Goal: Task Accomplishment & Management: Complete application form

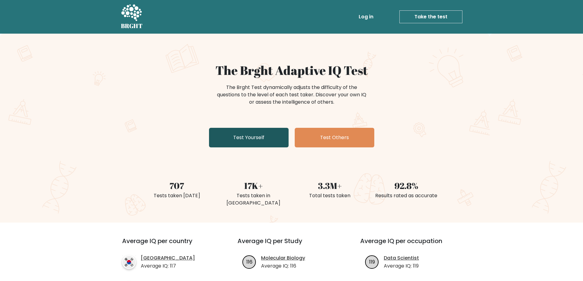
click at [244, 140] on link "Test Yourself" at bounding box center [249, 138] width 80 height 20
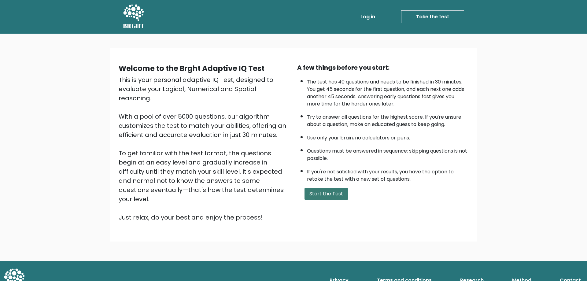
click at [314, 193] on button "Start the Test" at bounding box center [326, 194] width 43 height 12
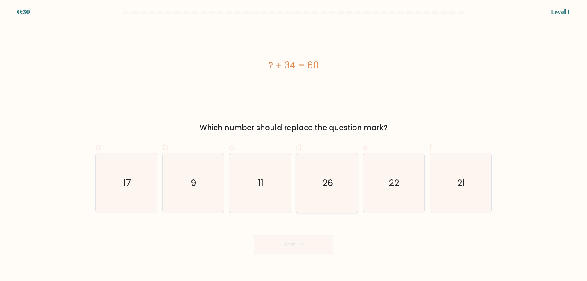
click at [343, 187] on icon "26" at bounding box center [327, 183] width 59 height 59
click at [294, 145] on input "d. 26" at bounding box center [294, 143] width 0 height 4
radio input "true"
click at [306, 249] on button "Next" at bounding box center [294, 245] width 80 height 20
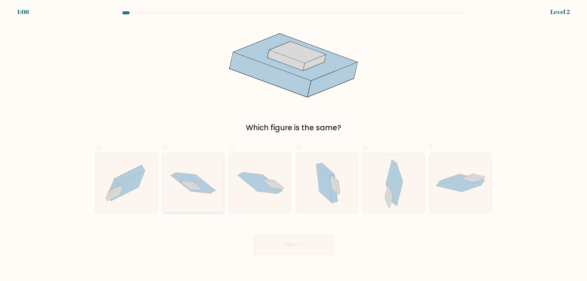
click at [205, 186] on icon at bounding box center [203, 184] width 24 height 19
click at [294, 145] on input "b." at bounding box center [294, 143] width 0 height 4
radio input "true"
click at [301, 244] on icon at bounding box center [299, 244] width 8 height 3
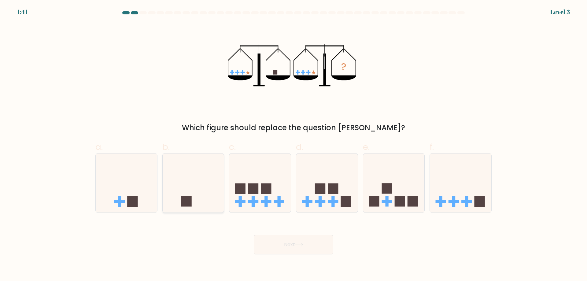
click at [211, 190] on icon at bounding box center [193, 183] width 61 height 51
click at [294, 145] on input "b." at bounding box center [294, 143] width 0 height 4
radio input "true"
click at [302, 245] on icon at bounding box center [299, 244] width 8 height 3
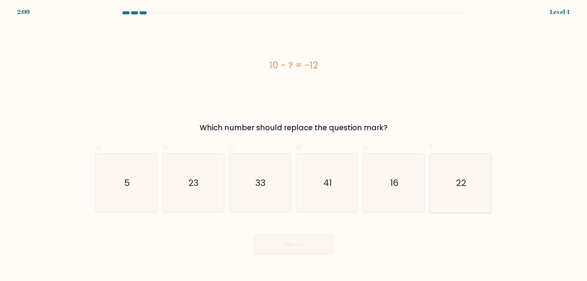
click at [471, 188] on icon "22" at bounding box center [460, 183] width 59 height 59
click at [294, 145] on input "f. 22" at bounding box center [294, 143] width 0 height 4
radio input "true"
click at [302, 246] on icon at bounding box center [299, 244] width 8 height 3
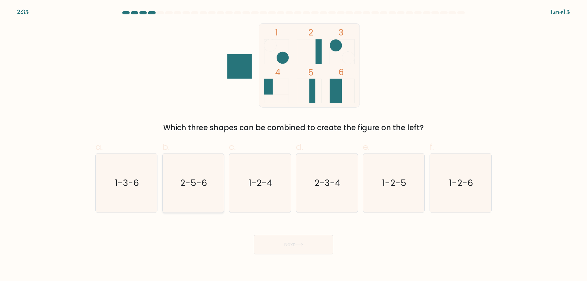
click at [207, 195] on icon "2-5-6" at bounding box center [193, 183] width 59 height 59
click at [294, 145] on input "b. 2-5-6" at bounding box center [294, 143] width 0 height 4
radio input "true"
click at [297, 242] on button "Next" at bounding box center [294, 245] width 80 height 20
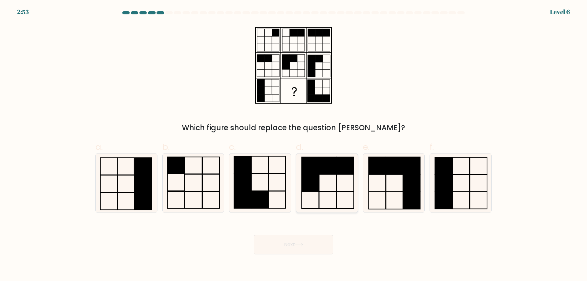
click at [331, 176] on icon at bounding box center [327, 183] width 59 height 59
click at [294, 145] on input "d." at bounding box center [294, 143] width 0 height 4
radio input "true"
click at [312, 250] on button "Next" at bounding box center [294, 245] width 80 height 20
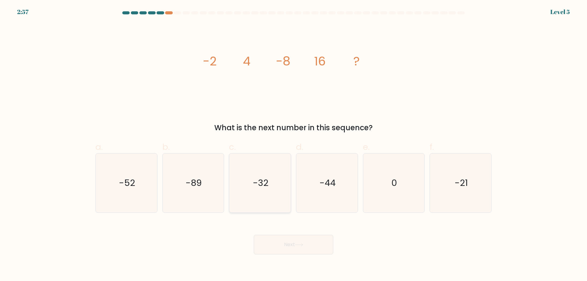
click at [270, 190] on icon "-32" at bounding box center [260, 183] width 59 height 59
click at [294, 145] on input "c. -32" at bounding box center [294, 143] width 0 height 4
radio input "true"
click at [278, 242] on button "Next" at bounding box center [294, 245] width 80 height 20
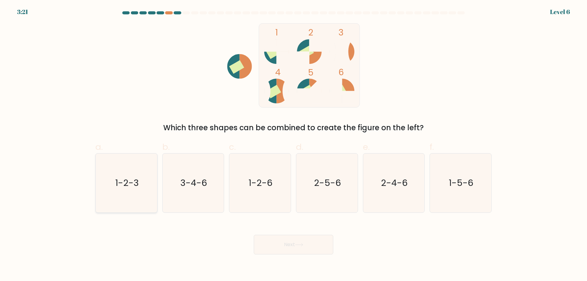
click at [135, 188] on text "1-2-3" at bounding box center [127, 183] width 24 height 12
click at [294, 145] on input "a. 1-2-3" at bounding box center [294, 143] width 0 height 4
radio input "true"
click at [271, 247] on button "Next" at bounding box center [294, 245] width 80 height 20
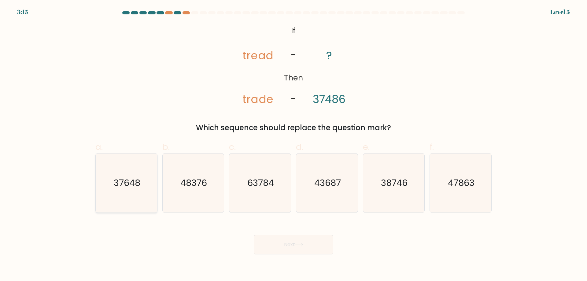
click at [147, 174] on icon "37648" at bounding box center [126, 183] width 59 height 59
click at [294, 145] on input "a. 37648" at bounding box center [294, 143] width 0 height 4
radio input "true"
click at [283, 250] on button "Next" at bounding box center [294, 245] width 80 height 20
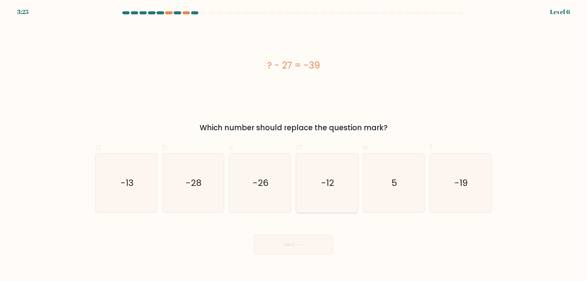
click at [342, 183] on icon "-12" at bounding box center [327, 183] width 59 height 59
click at [294, 145] on input "d. -12" at bounding box center [294, 143] width 0 height 4
radio input "true"
click at [301, 253] on button "Next" at bounding box center [294, 245] width 80 height 20
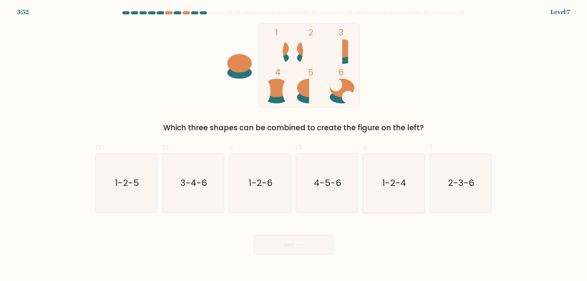
click at [401, 187] on text "1-2-4" at bounding box center [395, 183] width 24 height 12
click at [294, 145] on input "e. 1-2-4" at bounding box center [294, 143] width 0 height 4
radio input "true"
click at [273, 247] on button "Next" at bounding box center [294, 245] width 80 height 20
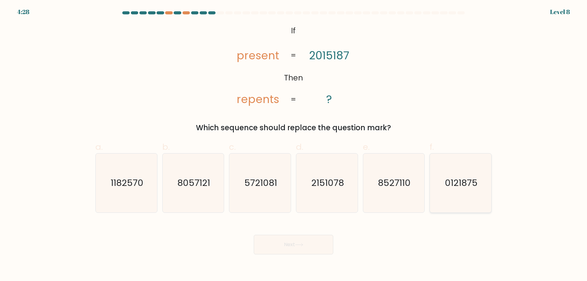
click at [457, 199] on icon "0121875" at bounding box center [460, 183] width 59 height 59
click at [294, 145] on input "f. 0121875" at bounding box center [294, 143] width 0 height 4
radio input "true"
click at [303, 246] on icon at bounding box center [299, 245] width 7 height 3
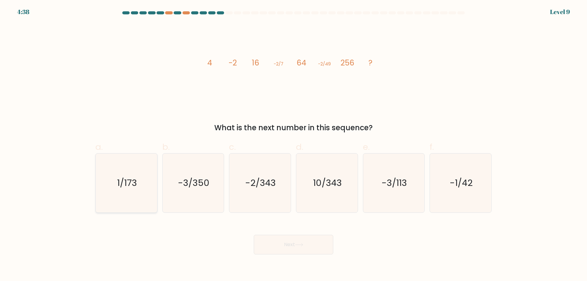
click at [128, 203] on icon "1/173" at bounding box center [126, 183] width 59 height 59
click at [294, 145] on input "a. 1/173" at bounding box center [294, 143] width 0 height 4
radio input "true"
click at [312, 247] on button "Next" at bounding box center [294, 245] width 80 height 20
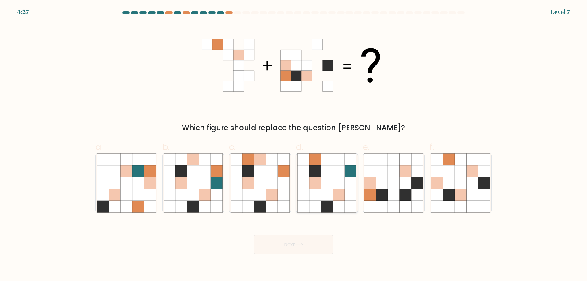
click at [338, 184] on icon at bounding box center [339, 183] width 12 height 12
click at [294, 145] on input "d." at bounding box center [294, 143] width 0 height 4
radio input "true"
click at [304, 249] on button "Next" at bounding box center [294, 245] width 80 height 20
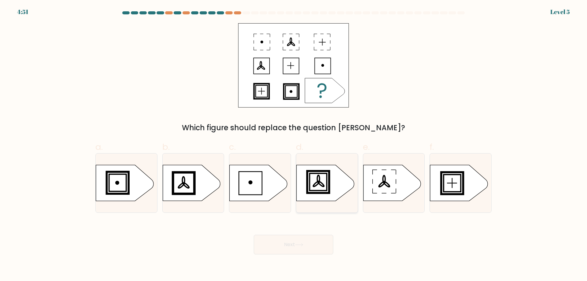
click at [328, 184] on rect at bounding box center [318, 182] width 20 height 20
click at [294, 145] on input "d." at bounding box center [294, 143] width 0 height 4
radio input "true"
click at [309, 247] on button "Next" at bounding box center [294, 245] width 80 height 20
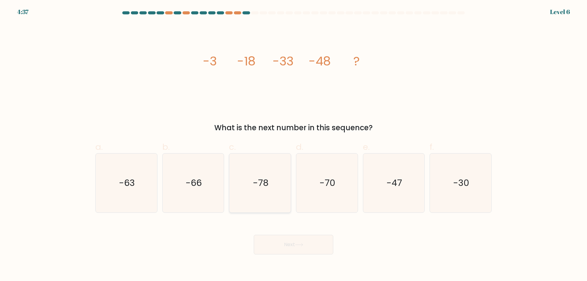
click at [262, 177] on icon "-78" at bounding box center [260, 183] width 59 height 59
click at [294, 145] on input "c. -78" at bounding box center [294, 143] width 0 height 4
radio input "true"
click at [284, 240] on button "Next" at bounding box center [294, 245] width 80 height 20
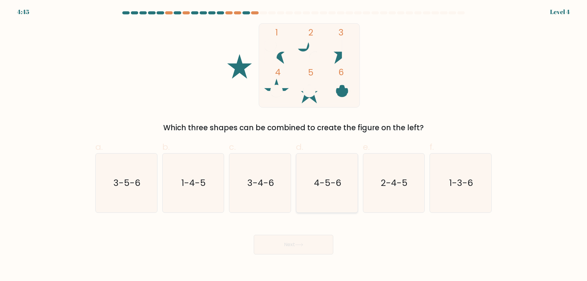
click at [323, 190] on icon "4-5-6" at bounding box center [327, 183] width 59 height 59
click at [294, 145] on input "d. 4-5-6" at bounding box center [294, 143] width 0 height 4
radio input "true"
click at [313, 237] on button "Next" at bounding box center [294, 245] width 80 height 20
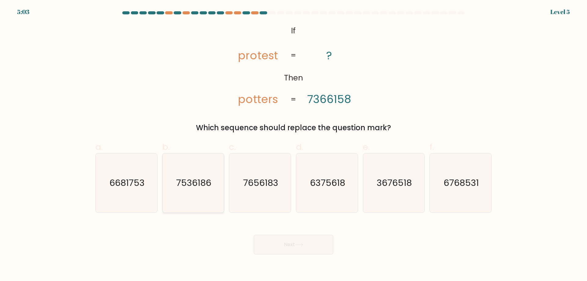
click at [199, 176] on icon "7536186" at bounding box center [193, 183] width 59 height 59
click at [294, 145] on input "b. 7536186" at bounding box center [294, 143] width 0 height 4
radio input "true"
click at [285, 247] on button "Next" at bounding box center [294, 245] width 80 height 20
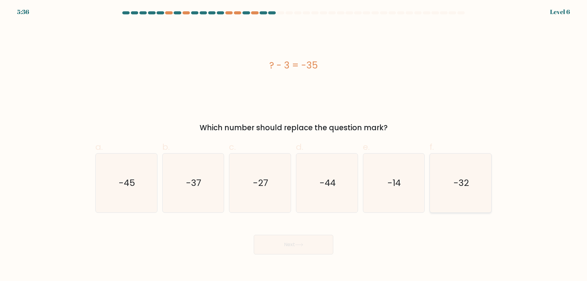
click at [465, 201] on icon "-32" at bounding box center [460, 183] width 59 height 59
click at [294, 145] on input "f. -32" at bounding box center [294, 143] width 0 height 4
radio input "true"
click at [316, 248] on button "Next" at bounding box center [294, 245] width 80 height 20
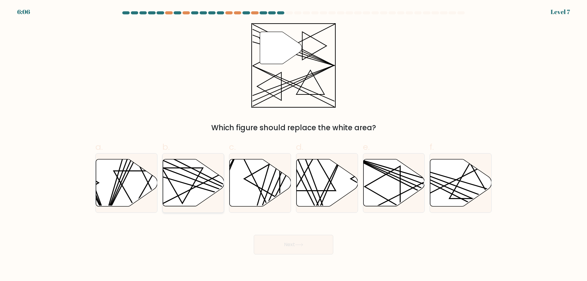
click at [202, 190] on icon at bounding box center [193, 182] width 61 height 47
click at [294, 145] on input "b." at bounding box center [294, 143] width 0 height 4
radio input "true"
click at [300, 250] on button "Next" at bounding box center [294, 245] width 80 height 20
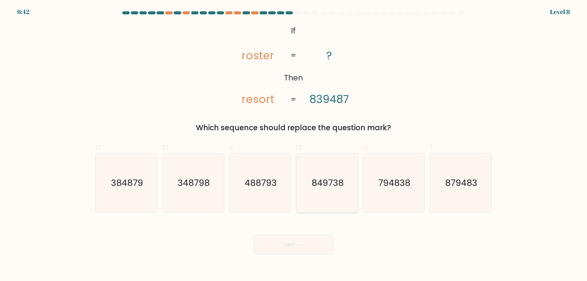
click at [330, 202] on icon "849738" at bounding box center [327, 183] width 59 height 59
click at [294, 145] on input "d. 849738" at bounding box center [294, 143] width 0 height 4
radio input "true"
click at [294, 241] on button "Next" at bounding box center [294, 245] width 80 height 20
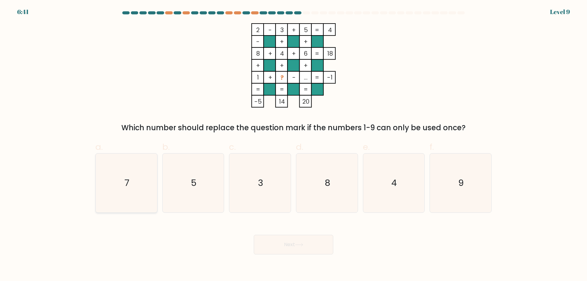
click at [140, 190] on icon "7" at bounding box center [126, 183] width 59 height 59
click at [294, 145] on input "a. 7" at bounding box center [294, 143] width 0 height 4
radio input "true"
click at [285, 241] on button "Next" at bounding box center [294, 245] width 80 height 20
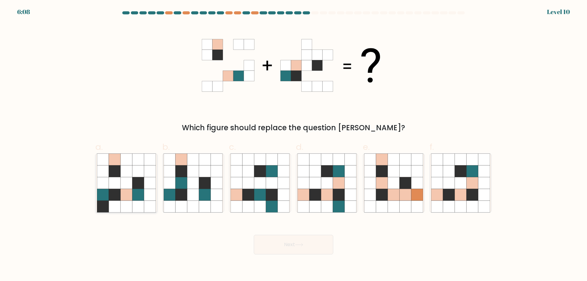
click at [117, 179] on icon at bounding box center [115, 183] width 12 height 12
click at [294, 145] on input "a." at bounding box center [294, 143] width 0 height 4
radio input "true"
click at [313, 251] on button "Next" at bounding box center [294, 245] width 80 height 20
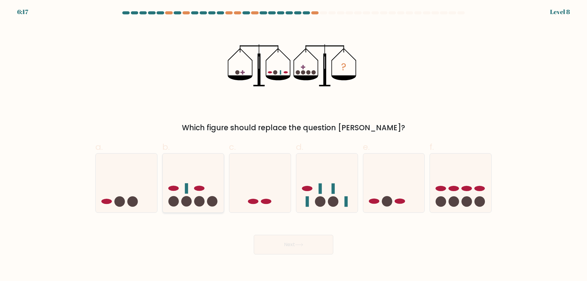
click at [208, 193] on icon at bounding box center [193, 183] width 61 height 51
click at [294, 145] on input "b." at bounding box center [294, 143] width 0 height 4
radio input "true"
click at [295, 237] on button "Next" at bounding box center [294, 245] width 80 height 20
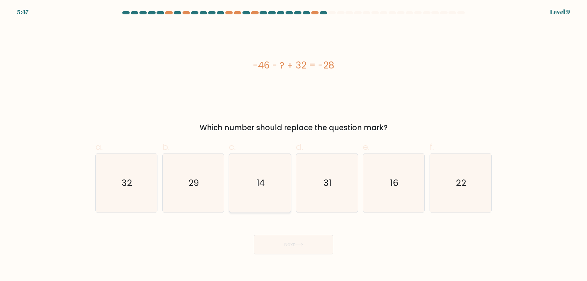
click at [284, 192] on icon "14" at bounding box center [260, 183] width 59 height 59
click at [294, 145] on input "c. 14" at bounding box center [294, 143] width 0 height 4
radio input "true"
click at [301, 247] on button "Next" at bounding box center [294, 245] width 80 height 20
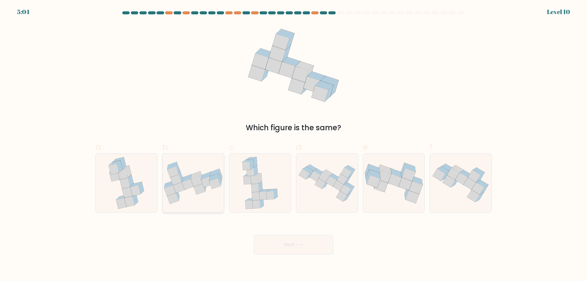
click at [204, 186] on icon at bounding box center [207, 182] width 12 height 11
click at [294, 145] on input "b." at bounding box center [294, 143] width 0 height 4
radio input "true"
click at [270, 237] on button "Next" at bounding box center [294, 245] width 80 height 20
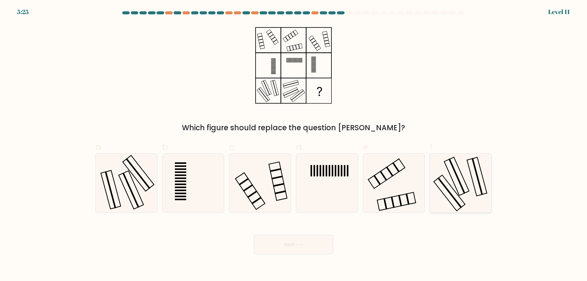
click at [456, 191] on icon at bounding box center [460, 183] width 59 height 59
click at [294, 145] on input "f." at bounding box center [294, 143] width 0 height 4
radio input "true"
click at [299, 248] on button "Next" at bounding box center [294, 245] width 80 height 20
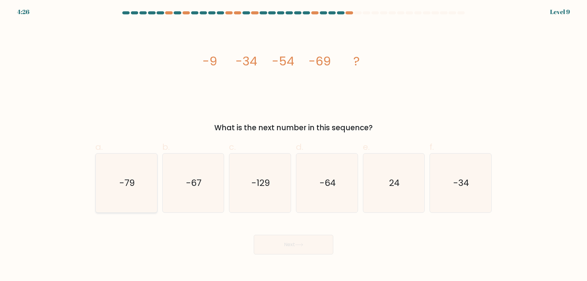
click at [143, 209] on icon "-79" at bounding box center [126, 183] width 59 height 59
click at [294, 145] on input "a. -79" at bounding box center [294, 143] width 0 height 4
radio input "true"
click at [277, 253] on button "Next" at bounding box center [294, 245] width 80 height 20
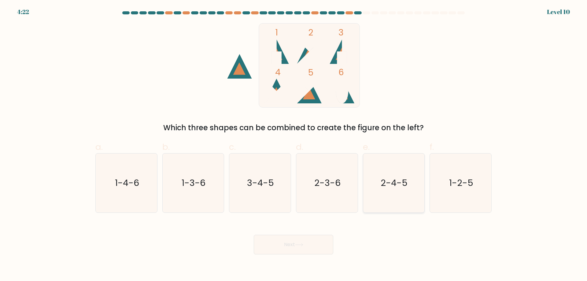
click at [387, 187] on text "2-4-5" at bounding box center [394, 183] width 27 height 12
click at [294, 145] on input "e. 2-4-5" at bounding box center [294, 143] width 0 height 4
radio input "true"
click at [318, 238] on button "Next" at bounding box center [294, 245] width 80 height 20
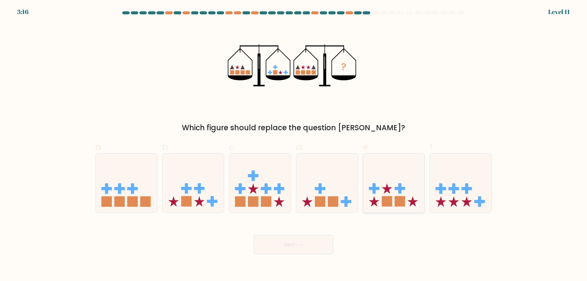
click at [388, 201] on rect at bounding box center [387, 201] width 10 height 10
click at [294, 145] on input "e." at bounding box center [294, 143] width 0 height 4
radio input "true"
click at [297, 258] on body "3:08 Level 11" at bounding box center [293, 140] width 587 height 281
click at [303, 246] on icon at bounding box center [299, 244] width 8 height 3
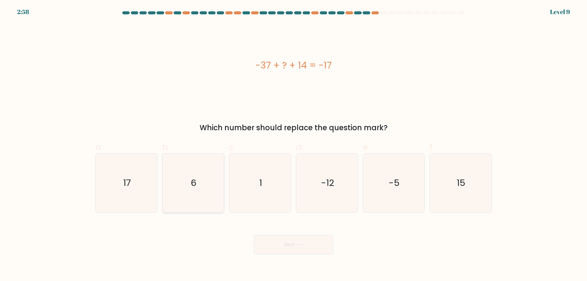
click at [206, 187] on icon "6" at bounding box center [193, 183] width 59 height 59
click at [294, 145] on input "b. 6" at bounding box center [294, 143] width 0 height 4
radio input "true"
click at [295, 233] on div "Next" at bounding box center [294, 237] width 404 height 34
click at [293, 242] on button "Next" at bounding box center [294, 245] width 80 height 20
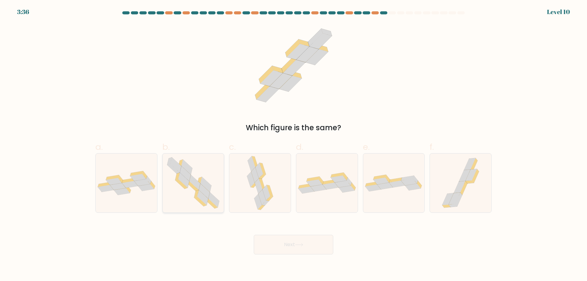
click at [203, 199] on icon at bounding box center [202, 197] width 11 height 15
click at [294, 145] on input "b." at bounding box center [294, 143] width 0 height 4
radio input "true"
click at [295, 249] on button "Next" at bounding box center [294, 245] width 80 height 20
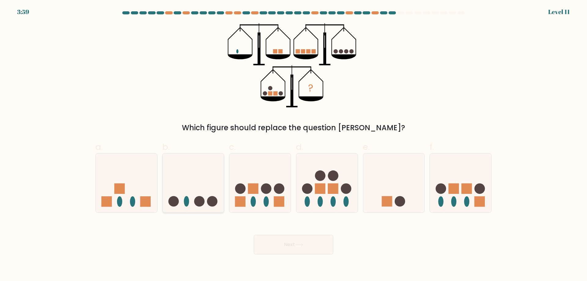
click at [206, 189] on icon at bounding box center [193, 183] width 61 height 51
click at [294, 145] on input "b." at bounding box center [294, 143] width 0 height 4
radio input "true"
click at [277, 244] on button "Next" at bounding box center [294, 245] width 80 height 20
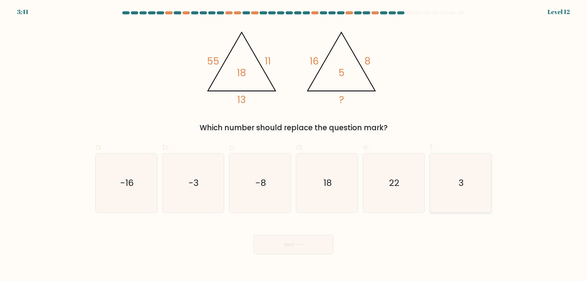
click at [463, 196] on icon "3" at bounding box center [460, 183] width 59 height 59
click at [294, 145] on input "f. 3" at bounding box center [294, 143] width 0 height 4
radio input "true"
click at [310, 246] on button "Next" at bounding box center [294, 245] width 80 height 20
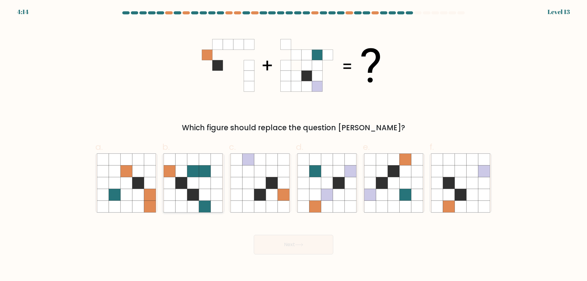
click at [201, 178] on icon at bounding box center [205, 183] width 12 height 12
click at [294, 145] on input "b." at bounding box center [294, 143] width 0 height 4
radio input "true"
click at [158, 106] on div "Which figure should replace the question mark?" at bounding box center [294, 78] width 404 height 110
click at [406, 195] on icon at bounding box center [406, 195] width 12 height 12
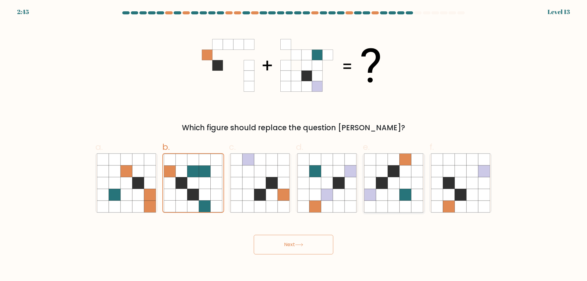
click at [294, 145] on input "e." at bounding box center [294, 143] width 0 height 4
radio input "true"
click at [319, 250] on button "Next" at bounding box center [294, 245] width 80 height 20
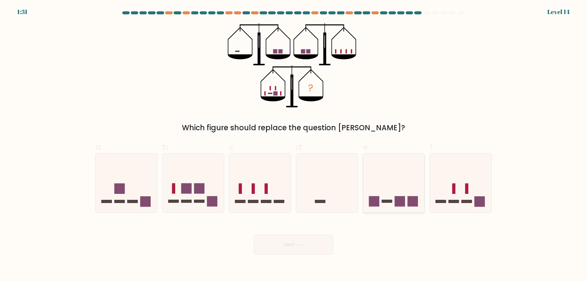
click at [381, 194] on icon at bounding box center [393, 183] width 61 height 51
click at [294, 145] on input "e." at bounding box center [294, 143] width 0 height 4
radio input "true"
click at [288, 243] on button "Next" at bounding box center [294, 245] width 80 height 20
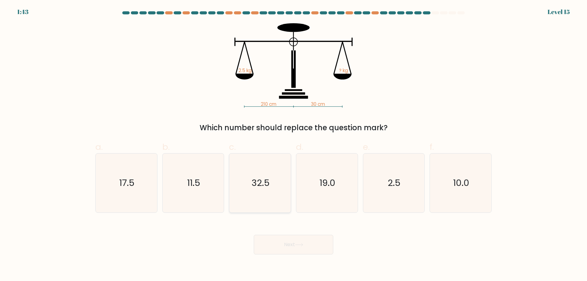
click at [255, 189] on icon "32.5" at bounding box center [260, 183] width 59 height 59
click at [294, 145] on input "c. 32.5" at bounding box center [294, 143] width 0 height 4
radio input "true"
click at [277, 235] on div "Next" at bounding box center [294, 237] width 404 height 34
click at [279, 239] on button "Next" at bounding box center [294, 245] width 80 height 20
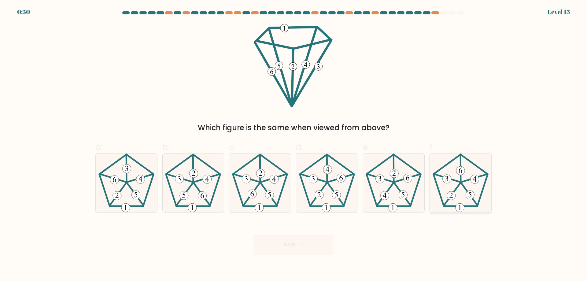
click at [462, 187] on icon at bounding box center [460, 183] width 59 height 59
click at [294, 145] on input "f." at bounding box center [294, 143] width 0 height 4
radio input "true"
click at [299, 244] on icon at bounding box center [299, 244] width 8 height 3
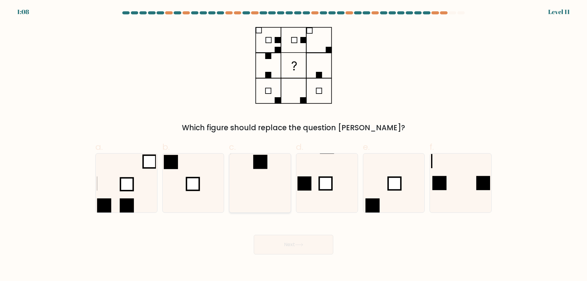
click at [261, 181] on icon at bounding box center [260, 183] width 59 height 59
click at [294, 145] on input "c." at bounding box center [294, 143] width 0 height 4
radio input "true"
click at [279, 246] on button "Next" at bounding box center [294, 245] width 80 height 20
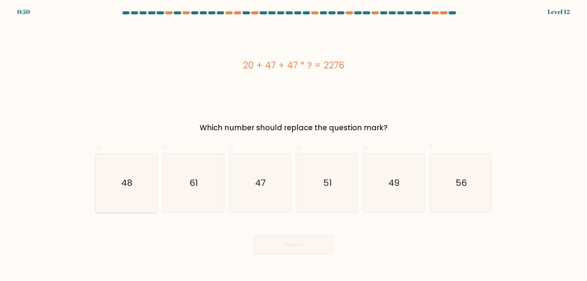
click at [147, 182] on icon "48" at bounding box center [126, 183] width 59 height 59
click at [294, 145] on input "a. 48" at bounding box center [294, 143] width 0 height 4
radio input "true"
click at [282, 239] on button "Next" at bounding box center [294, 245] width 80 height 20
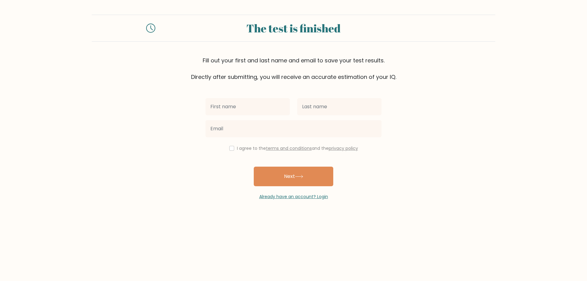
click at [261, 106] on input "text" at bounding box center [248, 106] width 84 height 17
type input "D"
type input "Djurdja"
click at [314, 106] on input "text" at bounding box center [339, 106] width 84 height 17
type input "Knezevic"
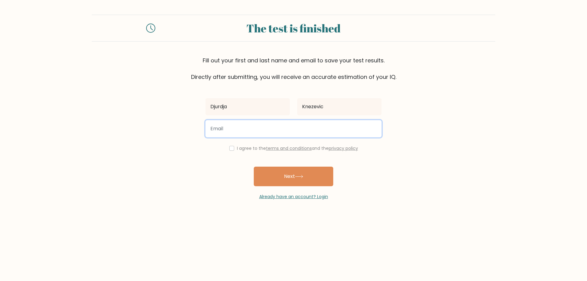
click at [259, 129] on input "email" at bounding box center [294, 128] width 176 height 17
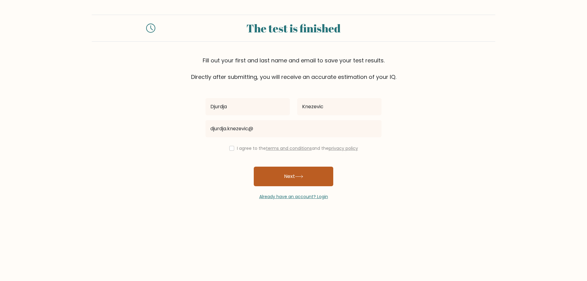
click at [292, 175] on button "Next" at bounding box center [294, 177] width 80 height 20
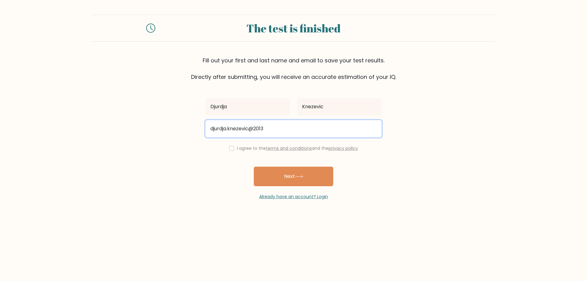
type input "djurdja.knezevic@2013"
click at [254, 167] on button "Next" at bounding box center [294, 177] width 80 height 20
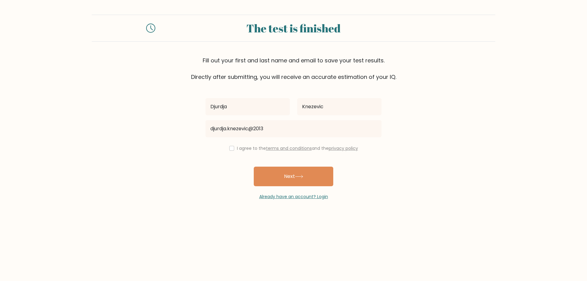
click at [267, 157] on div "Djurdja Knezevic djurdja.knezevic@2013 I agree to the terms and conditions and …" at bounding box center [294, 140] width 184 height 119
click at [278, 148] on link "terms and conditions" at bounding box center [289, 148] width 46 height 6
click at [230, 148] on input "checkbox" at bounding box center [231, 148] width 5 height 5
checkbox input "true"
click at [277, 177] on button "Next" at bounding box center [294, 177] width 80 height 20
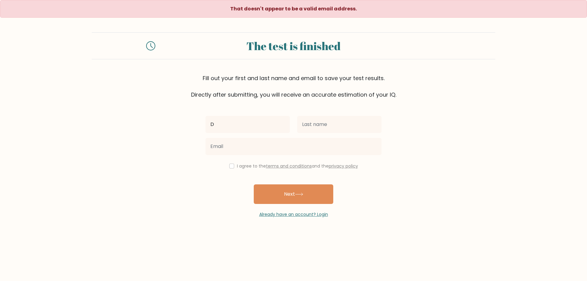
type input "Djurdja"
click at [326, 129] on input "text" at bounding box center [339, 124] width 84 height 17
type input "Knezevic"
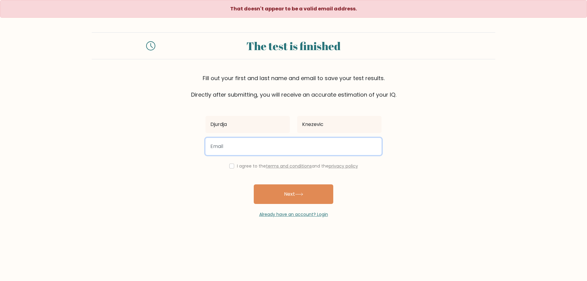
click at [258, 149] on input "email" at bounding box center [294, 146] width 176 height 17
type input "[EMAIL_ADDRESS][DOMAIN_NAME]"
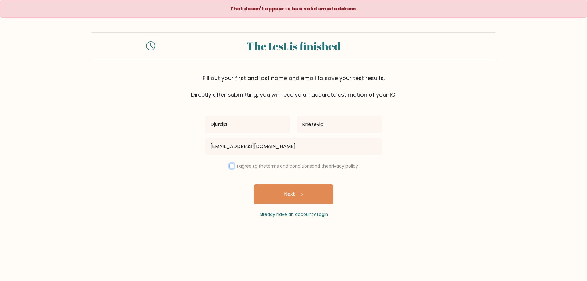
click at [229, 167] on input "checkbox" at bounding box center [231, 166] width 5 height 5
checkbox input "true"
click at [315, 197] on button "Next" at bounding box center [294, 194] width 80 height 20
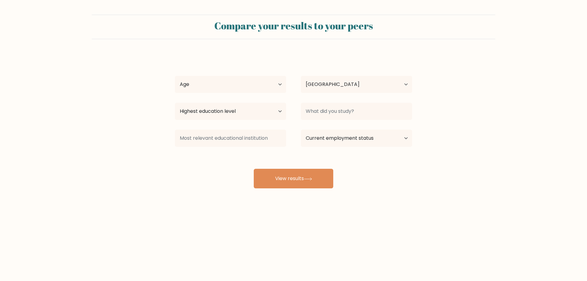
select select "RS"
click at [281, 85] on select "Age Under [DEMOGRAPHIC_DATA] [DEMOGRAPHIC_DATA] [DEMOGRAPHIC_DATA] [DEMOGRAPHIC…" at bounding box center [230, 84] width 111 height 17
select select "min_18"
click at [175, 76] on select "Age Under [DEMOGRAPHIC_DATA] [DEMOGRAPHIC_DATA] [DEMOGRAPHIC_DATA] [DEMOGRAPHIC…" at bounding box center [230, 84] width 111 height 17
click at [280, 113] on select "Highest education level No schooling Primary Lower Secondary Upper Secondary Oc…" at bounding box center [230, 111] width 111 height 17
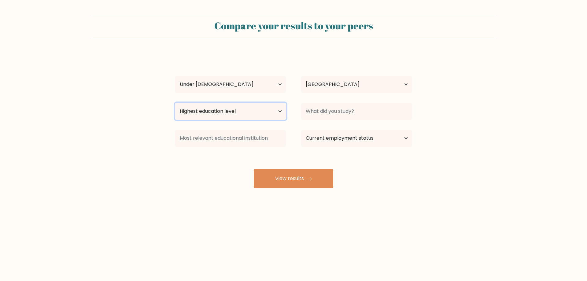
select select "primary"
click at [175, 103] on select "Highest education level No schooling Primary Lower Secondary Upper Secondary Oc…" at bounding box center [230, 111] width 111 height 17
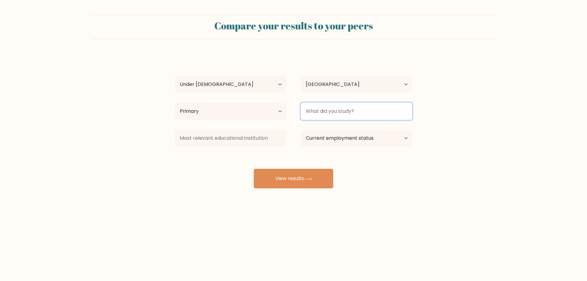
click at [396, 110] on input at bounding box center [356, 111] width 111 height 17
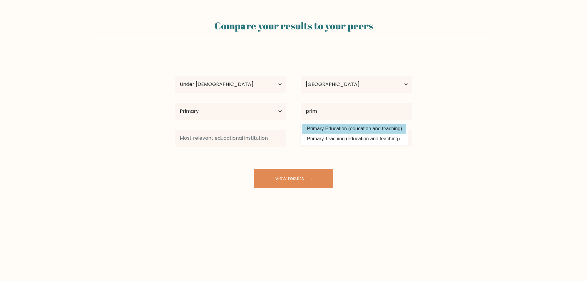
click at [371, 132] on div "Djurdja Knezevic Age Under 18 years old 18-24 years old 25-34 years old 35-44 y…" at bounding box center [293, 121] width 245 height 135
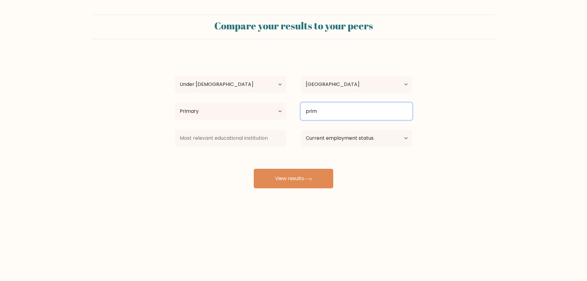
click at [370, 119] on input "prim" at bounding box center [356, 111] width 111 height 17
click at [320, 110] on input "primery school" at bounding box center [356, 111] width 111 height 17
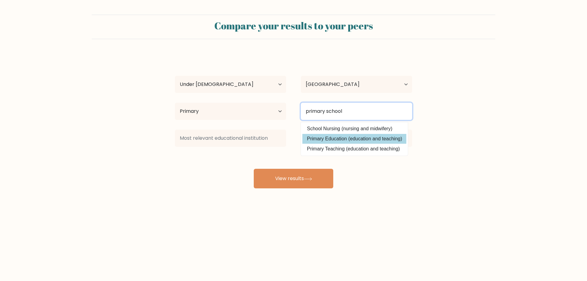
type input "primary school"
click at [324, 136] on div "Djurdja Knezevic Age Under 18 years old 18-24 years old 25-34 years old 35-44 y…" at bounding box center [293, 121] width 245 height 135
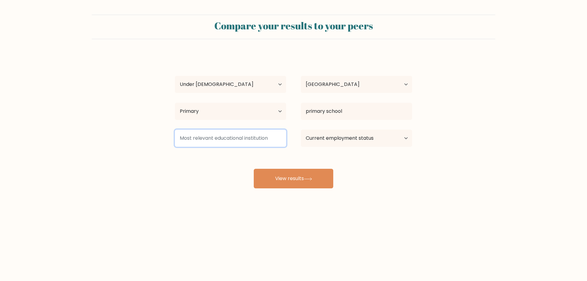
click at [195, 143] on input at bounding box center [230, 138] width 111 height 17
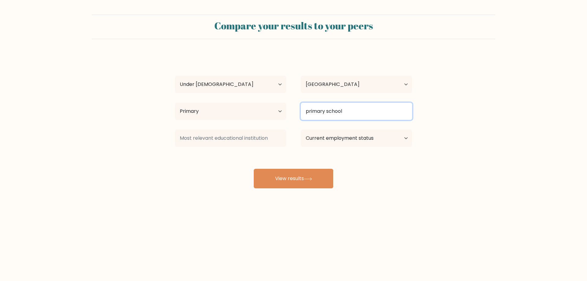
drag, startPoint x: 306, startPoint y: 114, endPoint x: 328, endPoint y: 115, distance: 22.7
click at [319, 114] on input "primary school" at bounding box center [356, 111] width 111 height 17
click at [352, 117] on input "primary school" at bounding box center [356, 111] width 111 height 17
drag, startPoint x: 306, startPoint y: 110, endPoint x: 353, endPoint y: 113, distance: 47.5
click at [353, 113] on input "primary school" at bounding box center [356, 111] width 111 height 17
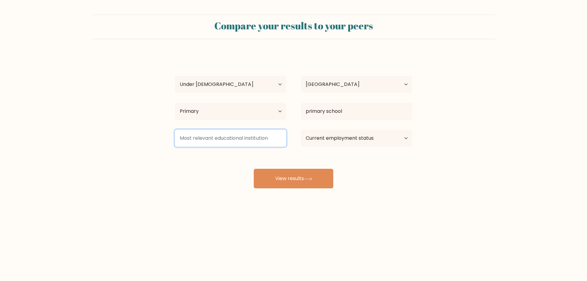
click at [253, 142] on input at bounding box center [230, 138] width 111 height 17
paste input "primary school"
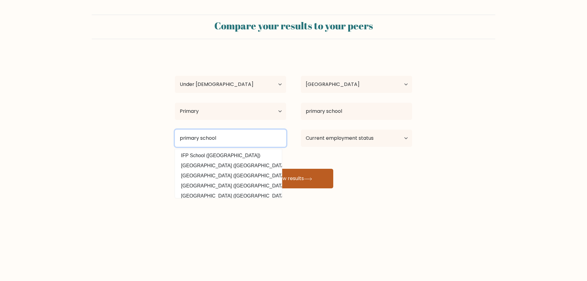
type input "primary school"
click at [299, 175] on button "View results" at bounding box center [294, 179] width 80 height 20
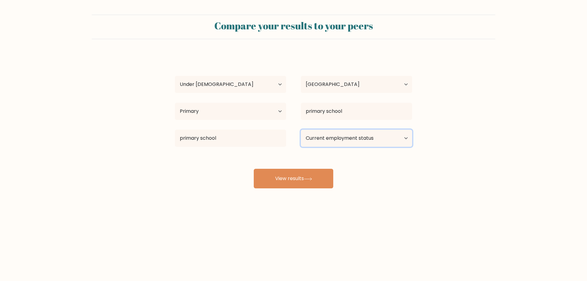
click at [323, 139] on select "Current employment status Employed Student Retired Other / prefer not to answer" at bounding box center [356, 138] width 111 height 17
select select "student"
click at [301, 130] on select "Current employment status Employed Student Retired Other / prefer not to answer" at bounding box center [356, 138] width 111 height 17
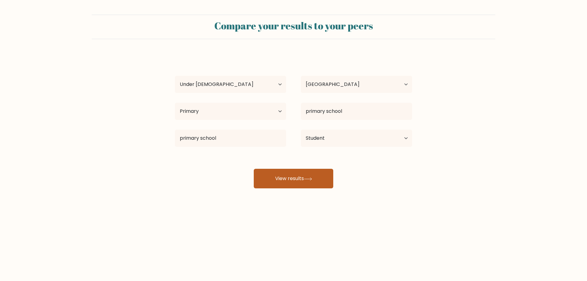
click at [283, 175] on button "View results" at bounding box center [294, 179] width 80 height 20
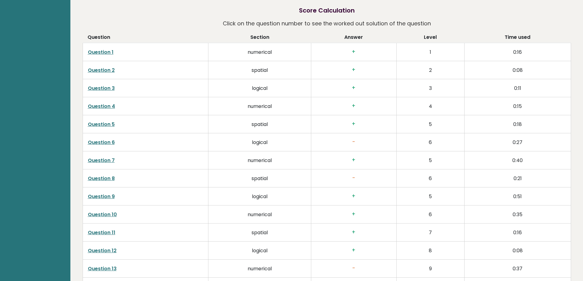
scroll to position [1010, 0]
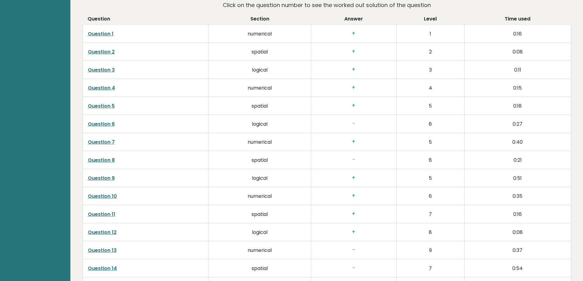
click at [93, 123] on link "Question 6" at bounding box center [101, 124] width 27 height 7
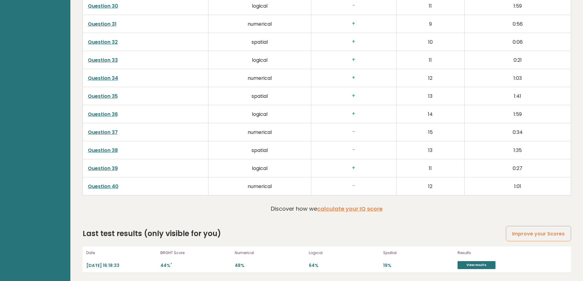
scroll to position [1561, 0]
click at [109, 188] on link "Question 40" at bounding box center [103, 186] width 31 height 7
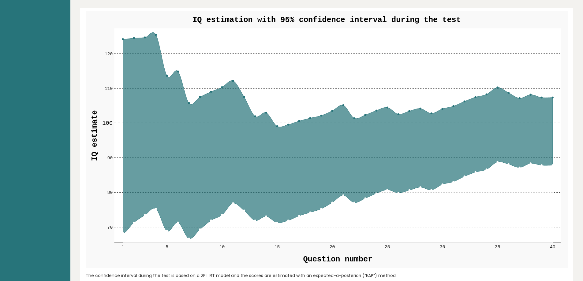
scroll to position [674, 0]
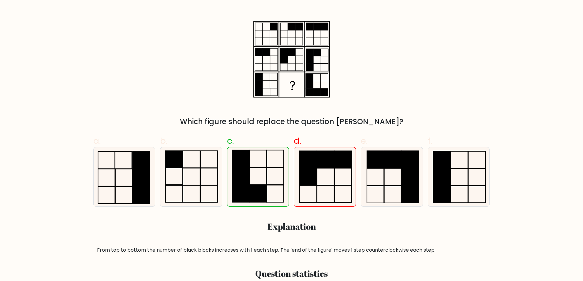
scroll to position [92, 0]
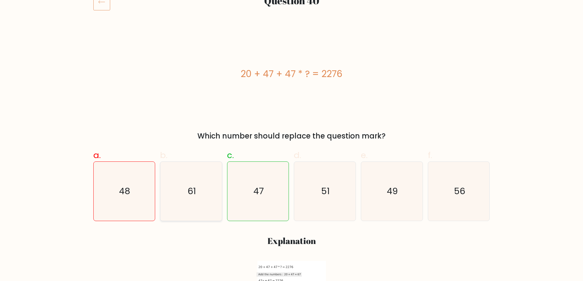
scroll to position [92, 0]
